Goal: Information Seeking & Learning: Learn about a topic

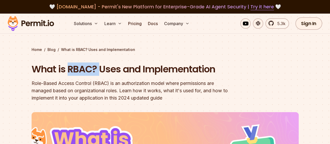
drag, startPoint x: 70, startPoint y: 70, endPoint x: 101, endPoint y: 72, distance: 30.9
click at [100, 72] on h1 "What is RBAC? Uses and Implementation" at bounding box center [132, 69] width 200 height 13
click at [109, 83] on div "Role-Based Access Control (RBAC) is an authorization model where permissions ar…" at bounding box center [132, 91] width 200 height 22
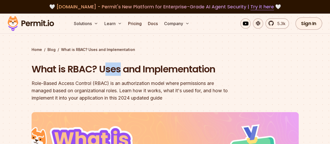
drag, startPoint x: 103, startPoint y: 71, endPoint x: 120, endPoint y: 73, distance: 17.3
click at [120, 73] on h1 "What is RBAC? Uses and Implementation" at bounding box center [132, 69] width 200 height 13
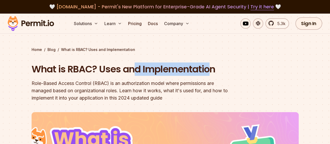
drag, startPoint x: 137, startPoint y: 68, endPoint x: 219, endPoint y: 64, distance: 81.5
click at [212, 64] on h1 "What is RBAC? Uses and Implementation" at bounding box center [132, 69] width 200 height 13
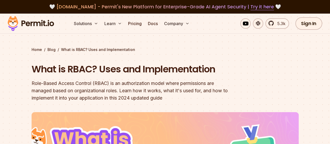
click at [76, 90] on div "Role-Based Access Control (RBAC) is an authorization model where permissions ar…" at bounding box center [132, 91] width 200 height 22
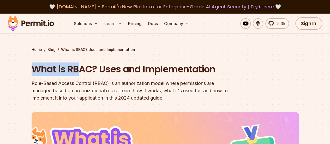
drag, startPoint x: 35, startPoint y: 73, endPoint x: 76, endPoint y: 71, distance: 41.5
click at [76, 71] on h1 "What is RBAC? Uses and Implementation" at bounding box center [132, 69] width 200 height 13
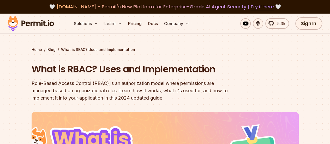
click at [80, 78] on div "What is RBAC? Uses and Implementation Role-Based Access Control (RBAC) is an au…" at bounding box center [132, 82] width 200 height 39
drag, startPoint x: 68, startPoint y: 70, endPoint x: 87, endPoint y: 72, distance: 19.1
click at [87, 72] on h1 "What is RBAC? Uses and Implementation" at bounding box center [132, 69] width 200 height 13
drag, startPoint x: 92, startPoint y: 86, endPoint x: 96, endPoint y: 85, distance: 4.0
click at [96, 86] on div "Role-Based Access Control (RBAC) is an authorization model where permissions ar…" at bounding box center [132, 91] width 200 height 22
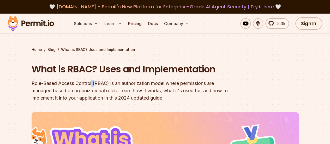
click at [96, 83] on div "Role-Based Access Control (RBAC) is an authorization model where permissions ar…" at bounding box center [132, 91] width 200 height 22
drag, startPoint x: 96, startPoint y: 83, endPoint x: 105, endPoint y: 83, distance: 8.6
click at [105, 83] on div "Role-Based Access Control (RBAC) is an authorization model where permissions ar…" at bounding box center [132, 91] width 200 height 22
click at [105, 82] on div "Role-Based Access Control (RBAC) is an authorization model where permissions ar…" at bounding box center [132, 91] width 200 height 22
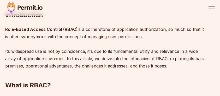
scroll to position [270, 0]
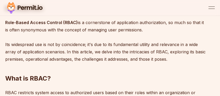
click at [23, 44] on p "Role-Based Access Control (RBAC) is a cornerstone of application authorization,…" at bounding box center [105, 41] width 200 height 44
copy p "widespread"
click at [14, 49] on p "Role-Based Access Control (RBAC) is a cornerstone of application authorization,…" at bounding box center [105, 41] width 200 height 44
click at [124, 43] on p "Role-Based Access Control (RBAC) is a cornerstone of application authorization,…" at bounding box center [105, 41] width 200 height 44
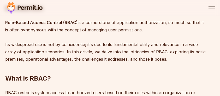
click at [124, 43] on p "Role-Based Access Control (RBAC) is a cornerstone of application authorization,…" at bounding box center [105, 41] width 200 height 44
click at [125, 43] on p "Role-Based Access Control (RBAC) is a cornerstone of application authorization,…" at bounding box center [105, 41] width 200 height 44
click at [124, 45] on p "Role-Based Access Control (RBAC) is a cornerstone of application authorization,…" at bounding box center [105, 41] width 200 height 44
click at [123, 45] on p "Role-Based Access Control (RBAC) is a cornerstone of application authorization,…" at bounding box center [105, 41] width 200 height 44
click at [167, 45] on p "Role-Based Access Control (RBAC) is a cornerstone of application authorization,…" at bounding box center [105, 41] width 200 height 44
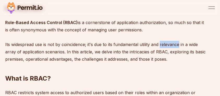
click at [167, 45] on p "Role-Based Access Control (RBAC) is a cornerstone of application authorization,…" at bounding box center [105, 41] width 200 height 44
click at [180, 56] on h2 "What is RBAC?" at bounding box center [105, 67] width 200 height 29
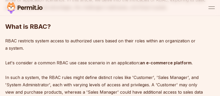
scroll to position [322, 0]
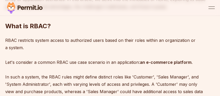
click at [17, 45] on p "RBAC restricts system access to authorized users based on their roles within an…" at bounding box center [105, 73] width 200 height 73
click at [17, 46] on p "RBAC restricts system access to authorized users based on their roles within an…" at bounding box center [105, 73] width 200 height 73
click at [151, 63] on strong "an e-commerce platform" at bounding box center [166, 61] width 52 height 5
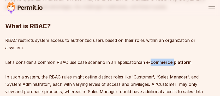
click at [151, 63] on strong "an e-commerce platform" at bounding box center [166, 61] width 52 height 5
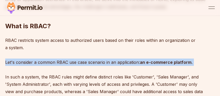
click at [151, 63] on strong "an e-commerce platform" at bounding box center [166, 61] width 52 height 5
click at [146, 62] on strong "an e-commerce platform" at bounding box center [166, 61] width 52 height 5
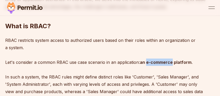
drag, startPoint x: 146, startPoint y: 62, endPoint x: 157, endPoint y: 61, distance: 10.7
click at [157, 61] on strong "an e-commerce platform" at bounding box center [166, 61] width 52 height 5
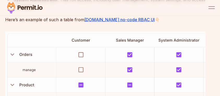
scroll to position [774, 0]
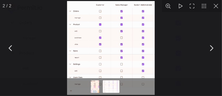
click at [17, 41] on button "You can close this modal content with the ESC key" at bounding box center [10, 47] width 13 height 13
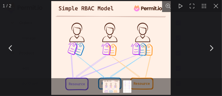
click at [214, 10] on button "You can close this modal content with the ESC key" at bounding box center [216, 6] width 12 height 12
click at [206, 59] on div "You can close this modal content with the ESC key" at bounding box center [111, 48] width 222 height 96
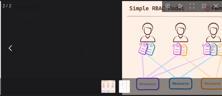
click at [210, 49] on button "You can close this modal content with the ESC key" at bounding box center [211, 47] width 13 height 13
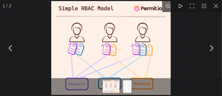
drag, startPoint x: 212, startPoint y: 51, endPoint x: 212, endPoint y: 47, distance: 3.7
click at [212, 51] on button "You can close this modal content with the ESC key" at bounding box center [211, 47] width 13 height 13
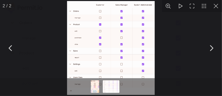
click at [215, 4] on button "You can close this modal content with the ESC key" at bounding box center [216, 6] width 12 height 12
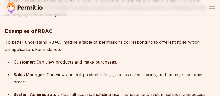
scroll to position [687, 0]
